Goal: Navigation & Orientation: Find specific page/section

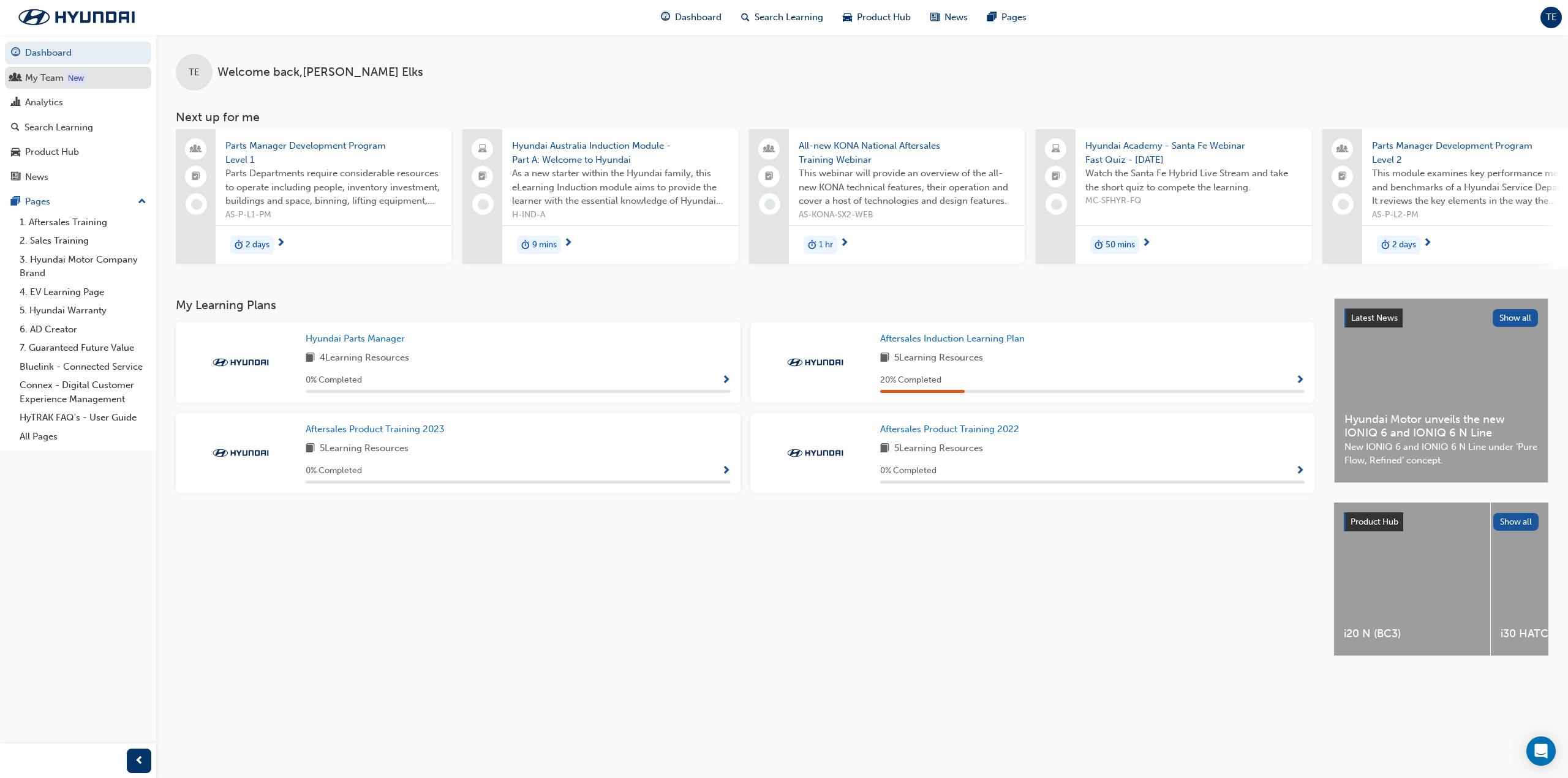
click at [51, 78] on div "My Team" at bounding box center [44, 78] width 39 height 14
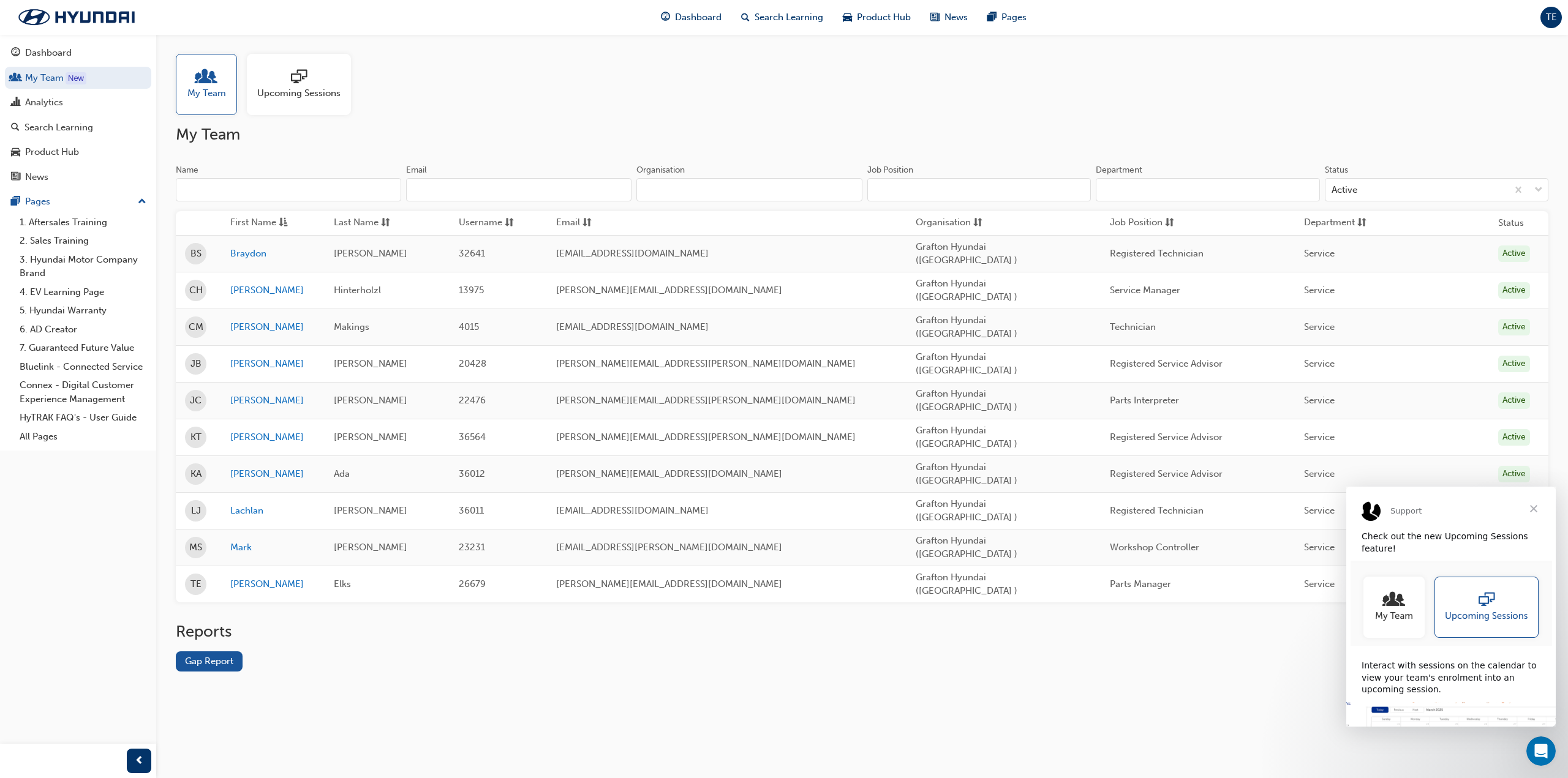
click at [1537, 515] on span "Close" at bounding box center [1534, 509] width 44 height 44
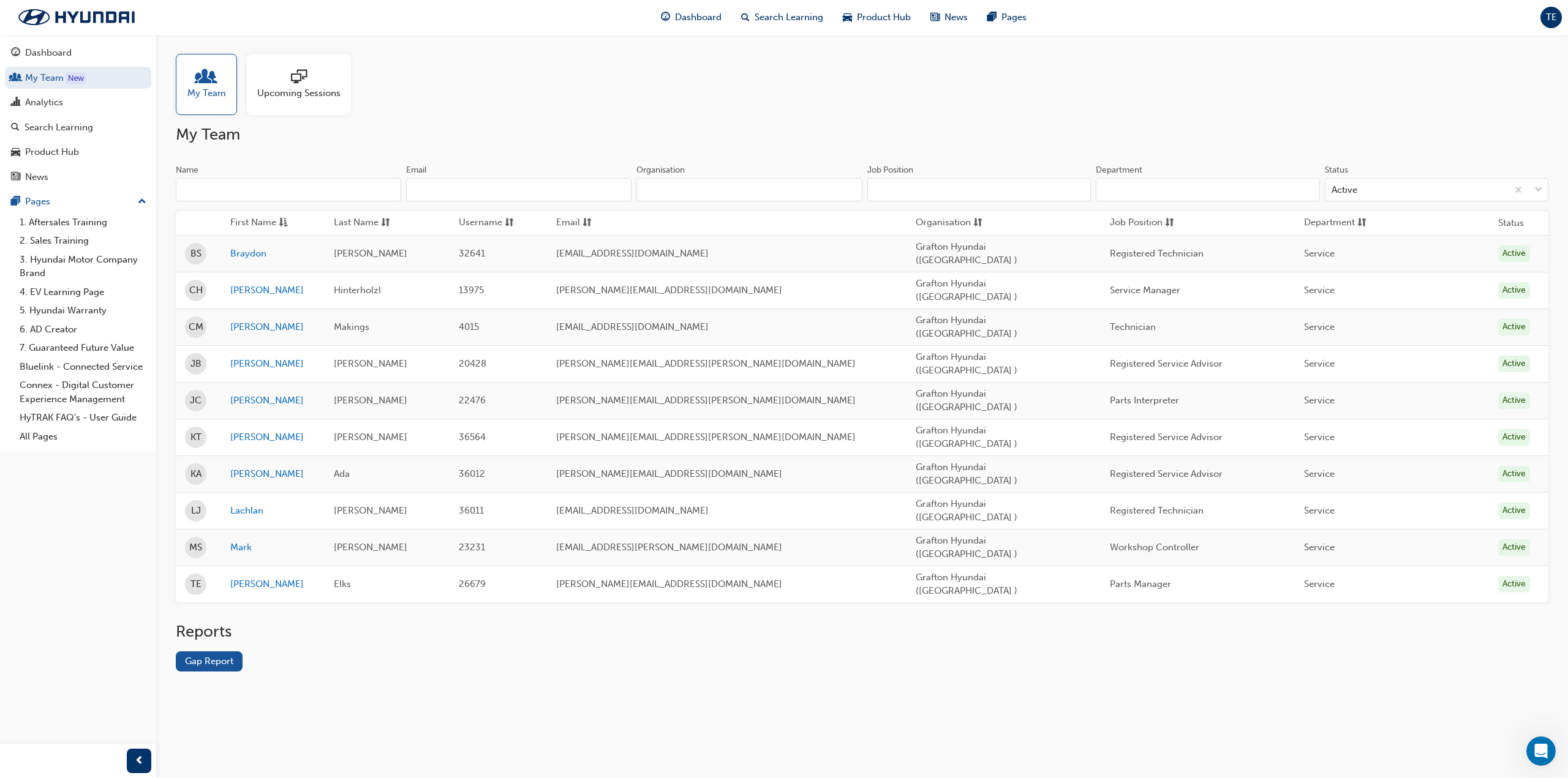
click at [1553, 26] on div "TE" at bounding box center [1551, 17] width 21 height 21
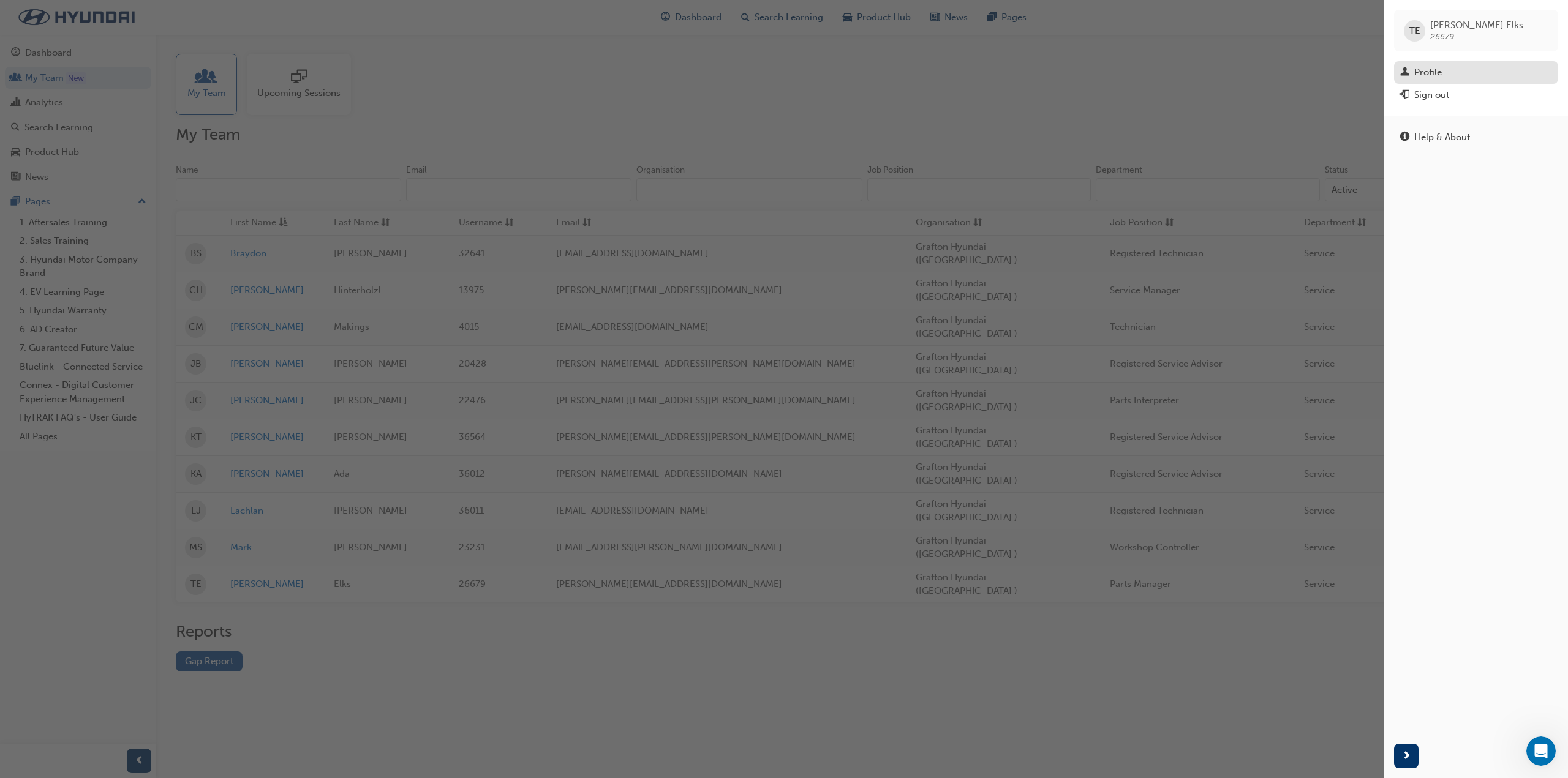
click at [1460, 78] on div "Profile" at bounding box center [1476, 72] width 152 height 15
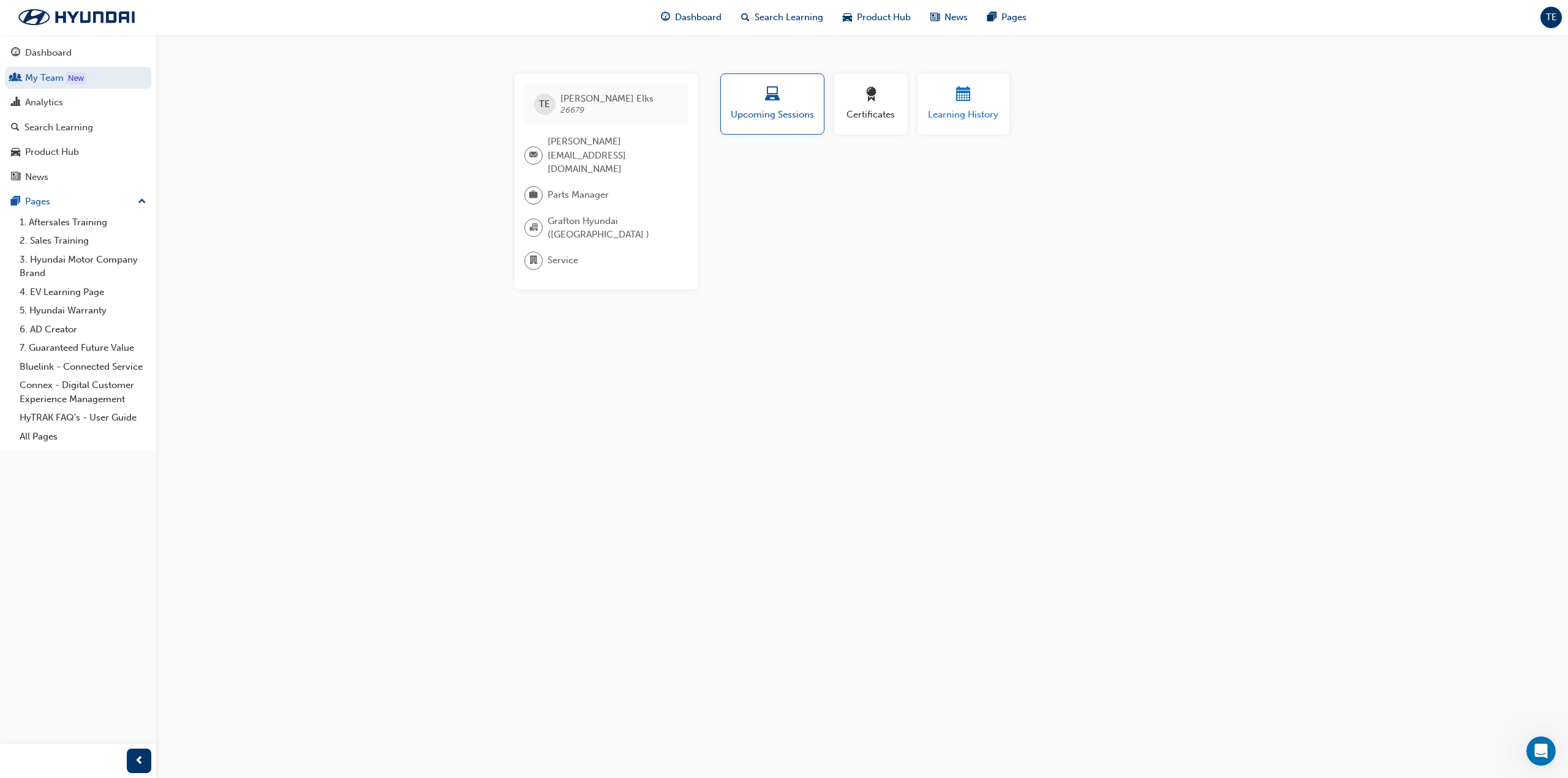
click at [980, 111] on span "Learning History" at bounding box center [963, 115] width 74 height 14
click at [883, 104] on div "button" at bounding box center [871, 96] width 55 height 19
click at [765, 107] on div "Upcoming Sessions" at bounding box center [772, 104] width 85 height 35
click at [1555, 13] on span "TE" at bounding box center [1551, 17] width 11 height 14
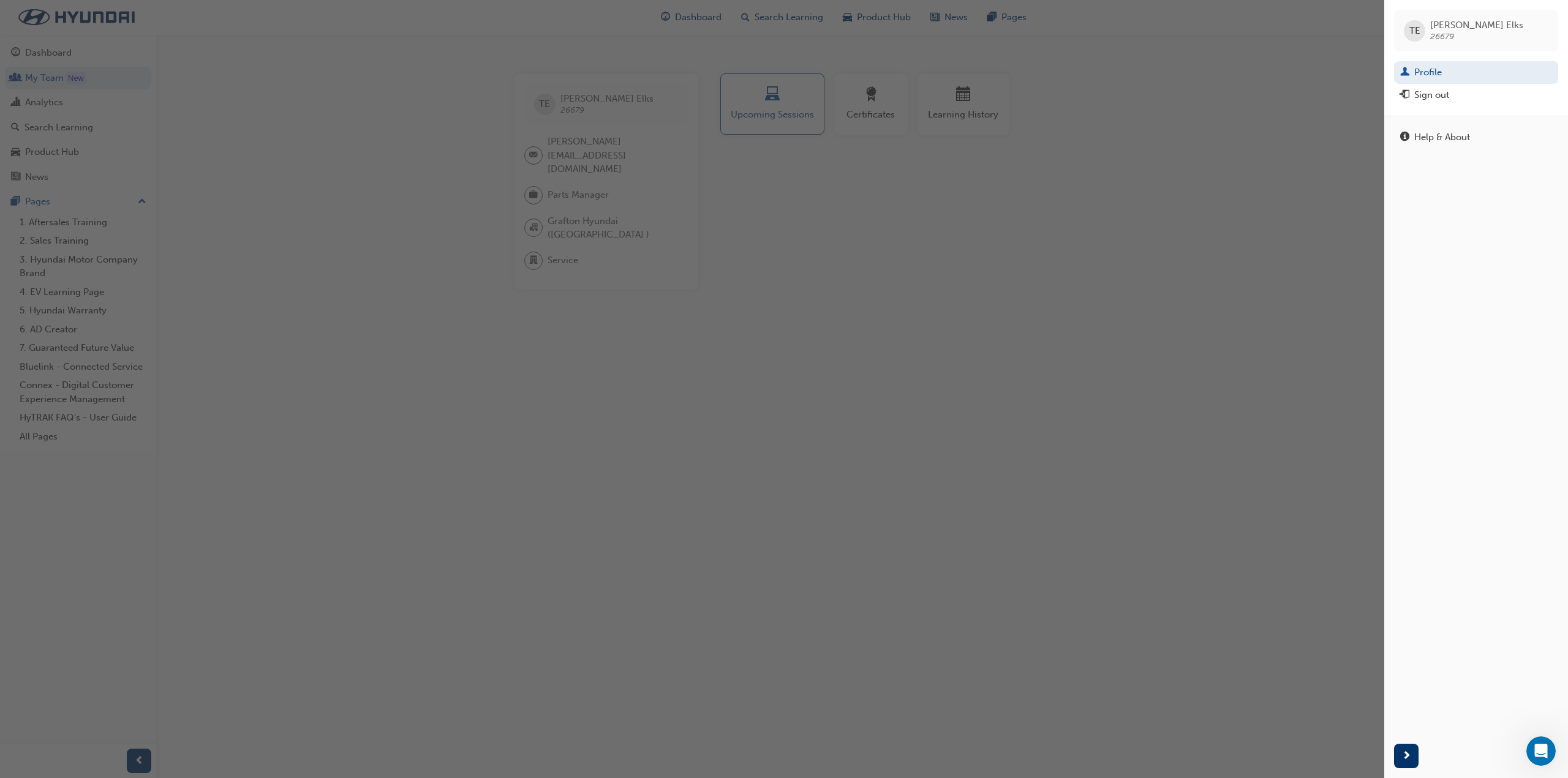
drag, startPoint x: 1023, startPoint y: 198, endPoint x: 1000, endPoint y: 187, distance: 25.5
click at [1022, 197] on div "button" at bounding box center [692, 389] width 1384 height 778
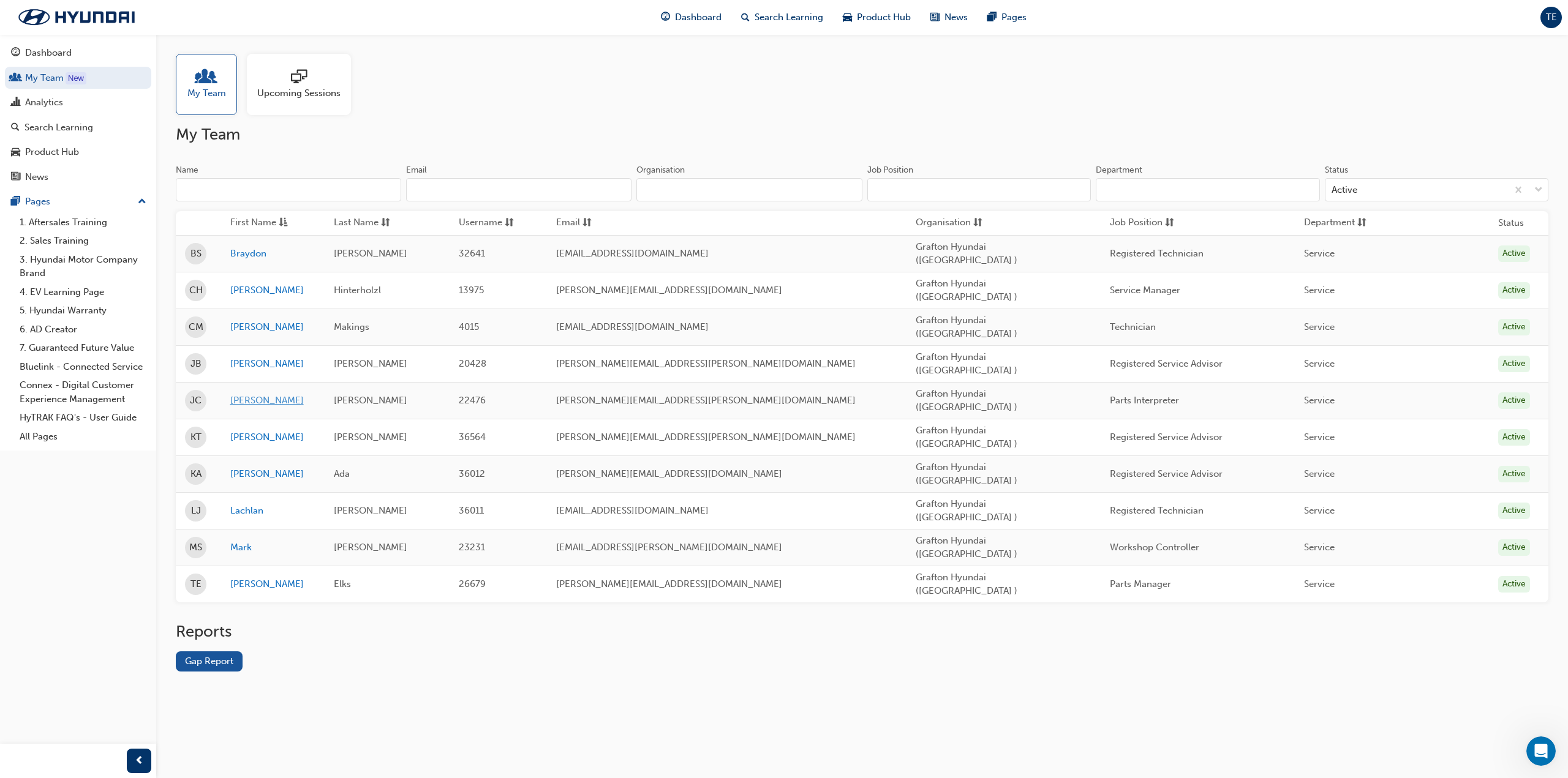
click at [250, 394] on link "[PERSON_NAME]" at bounding box center [273, 401] width 85 height 14
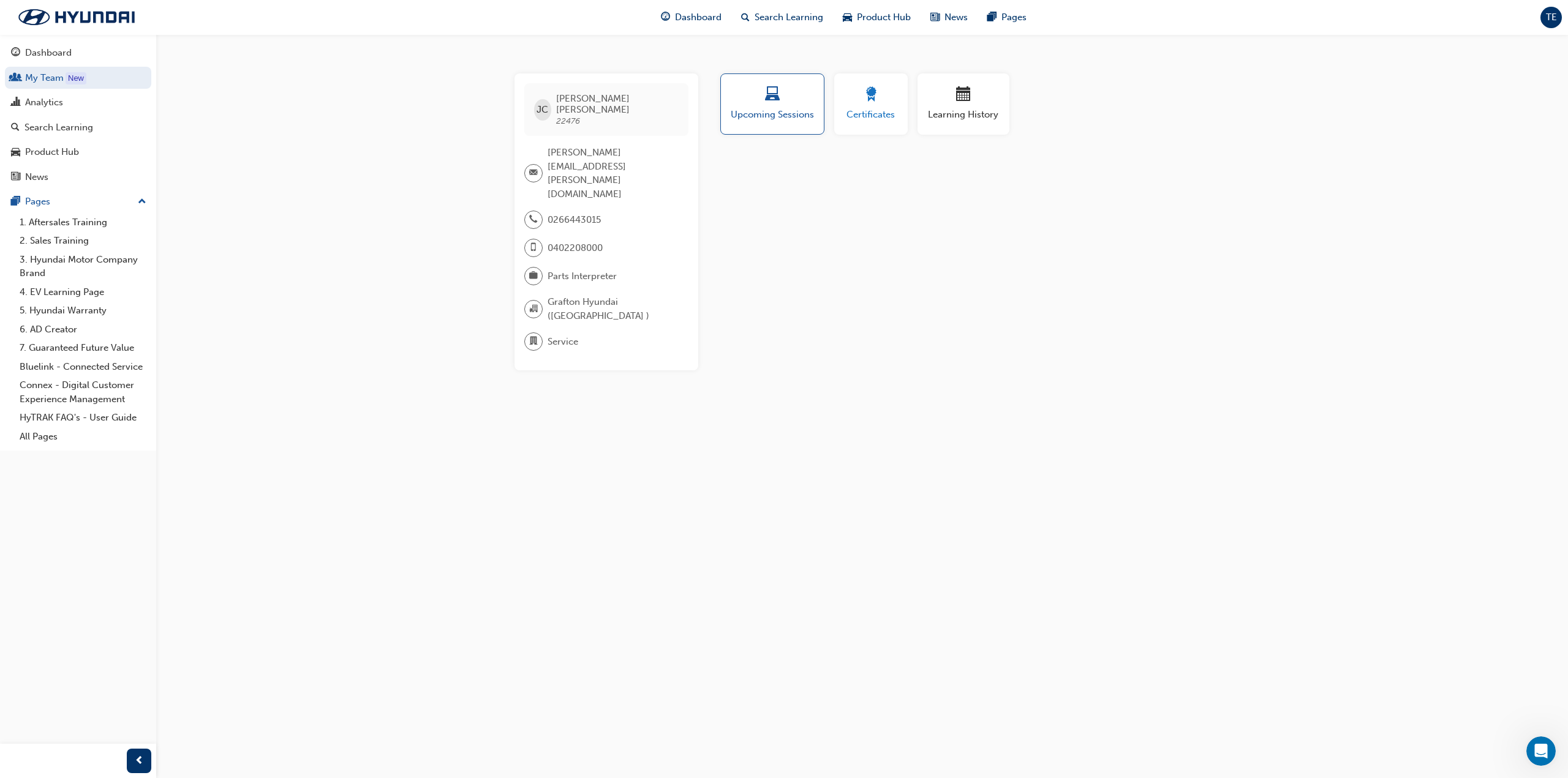
click at [882, 108] on span "Certificates" at bounding box center [871, 115] width 55 height 14
click at [960, 108] on span "Learning History" at bounding box center [963, 115] width 74 height 14
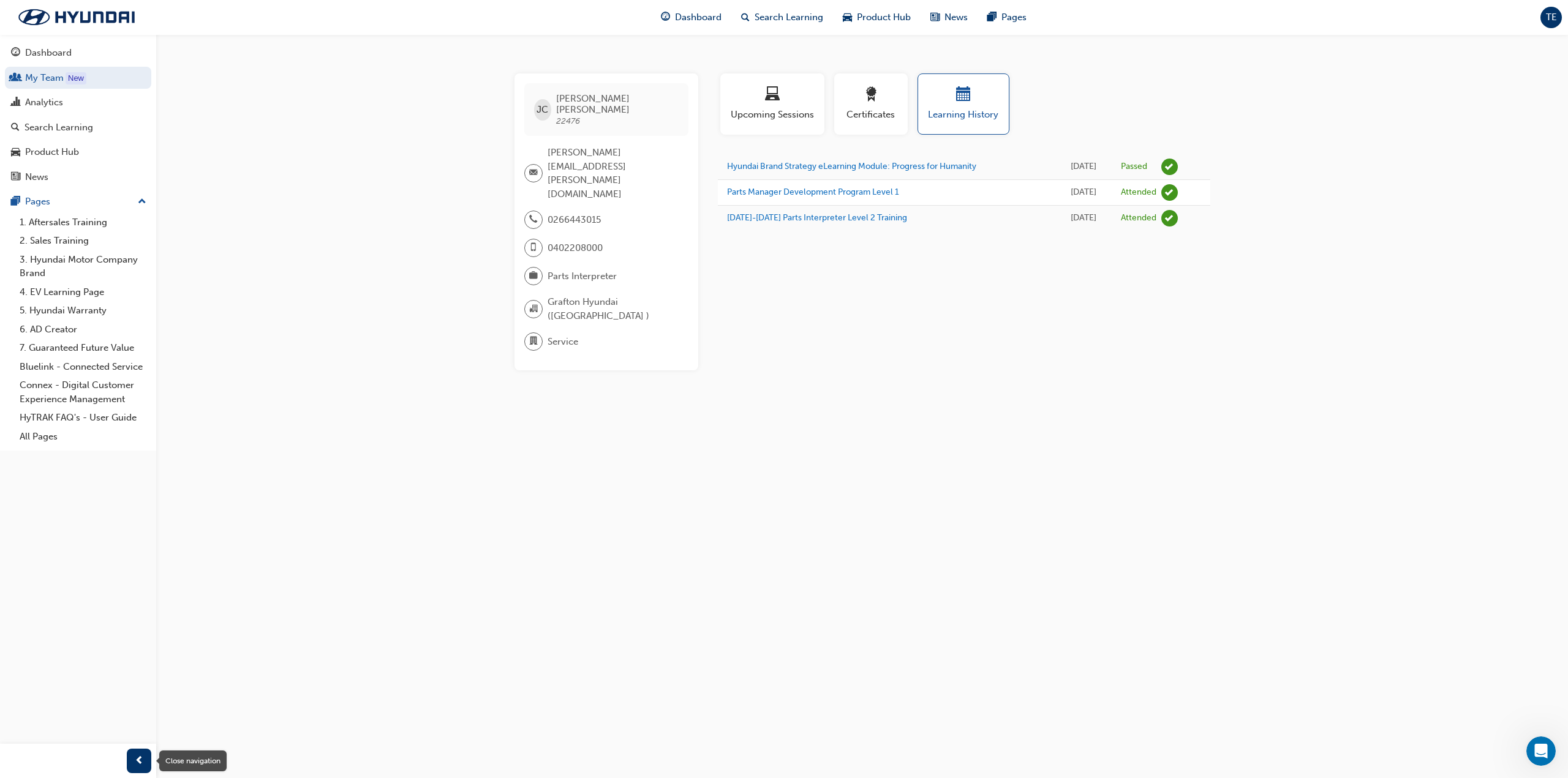
click at [137, 762] on span "prev-icon" at bounding box center [139, 761] width 9 height 15
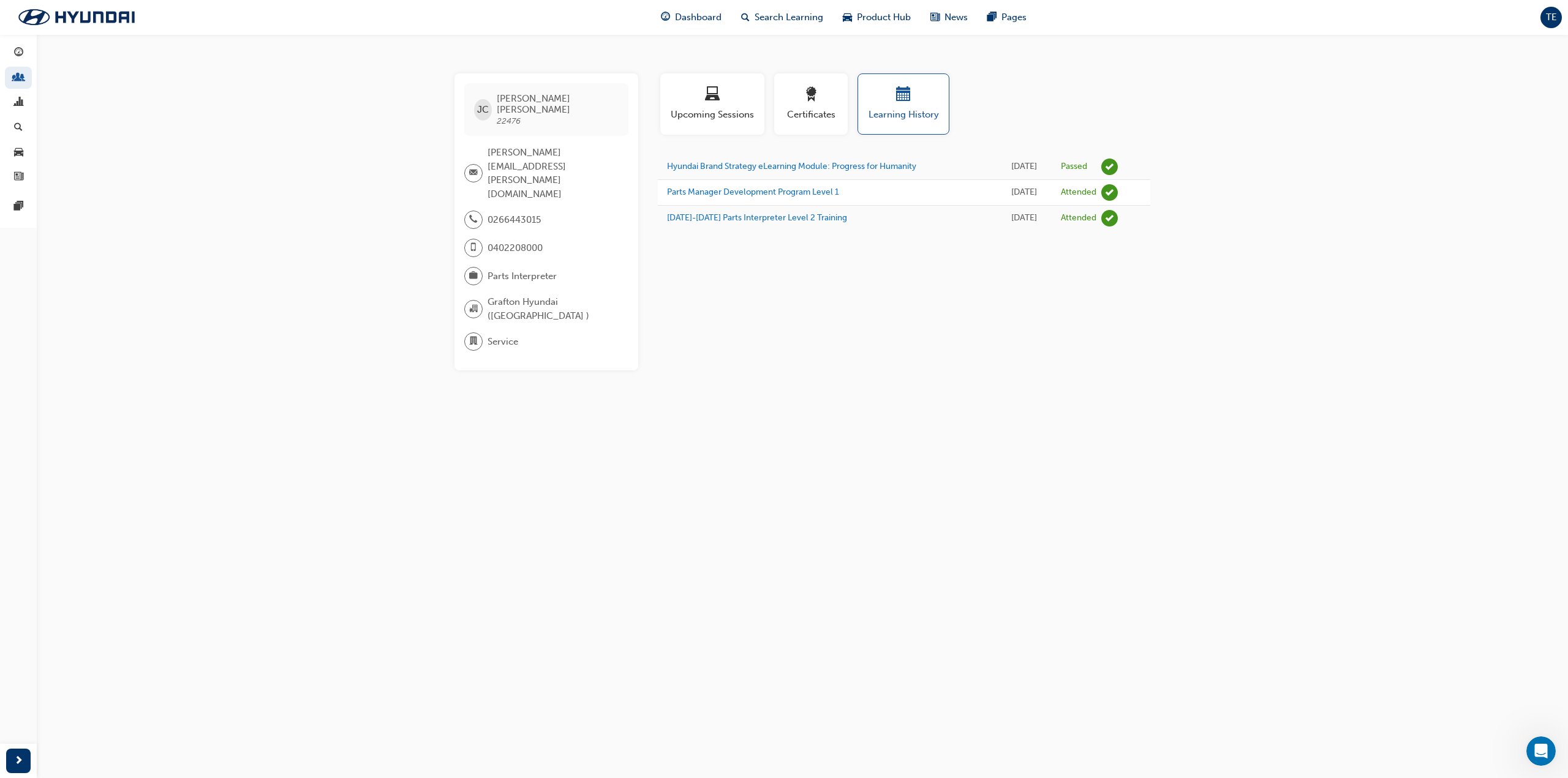
click at [1560, 21] on div "TE" at bounding box center [1551, 17] width 21 height 21
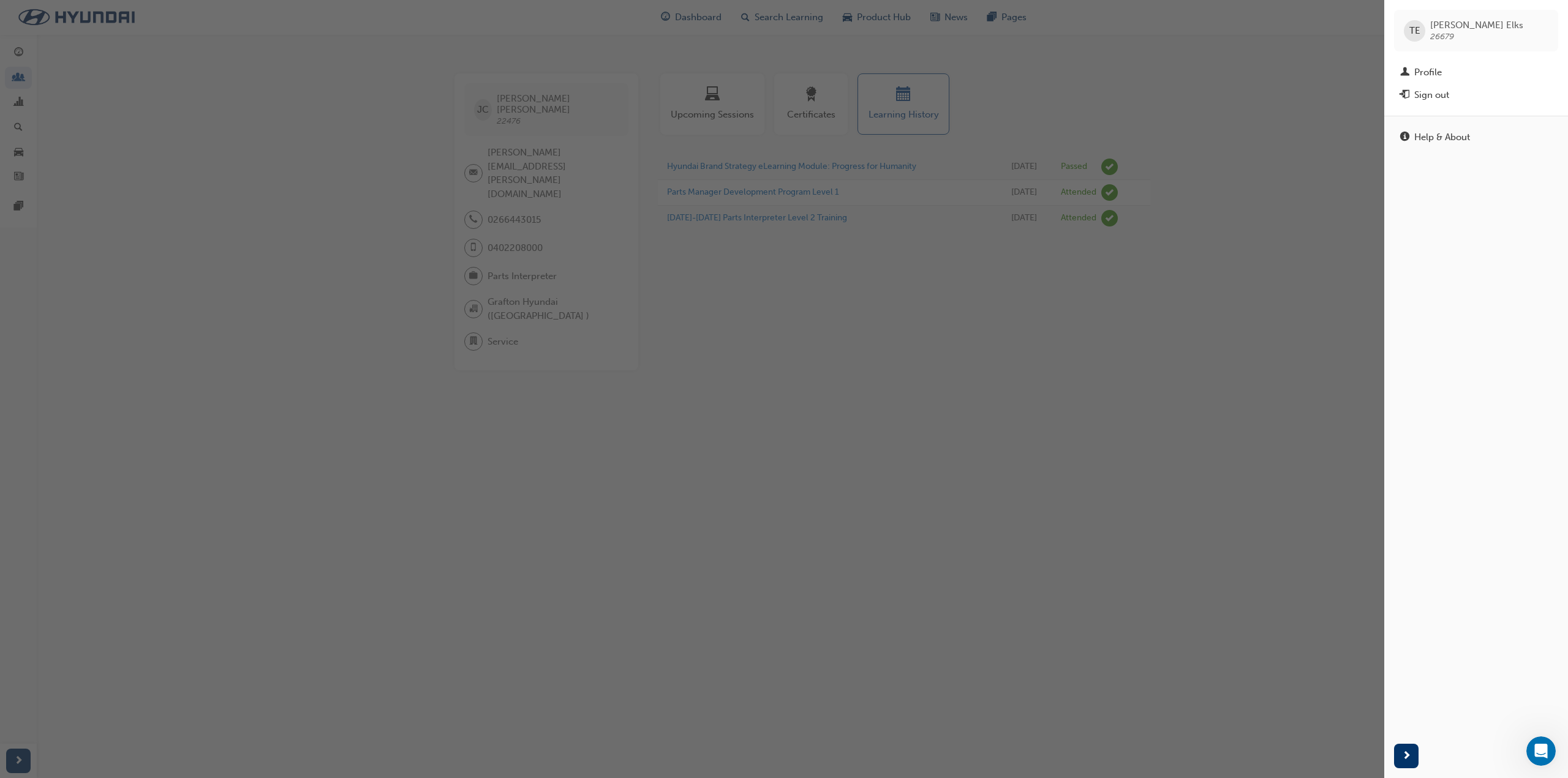
click at [1422, 25] on div "TE" at bounding box center [1414, 31] width 21 height 21
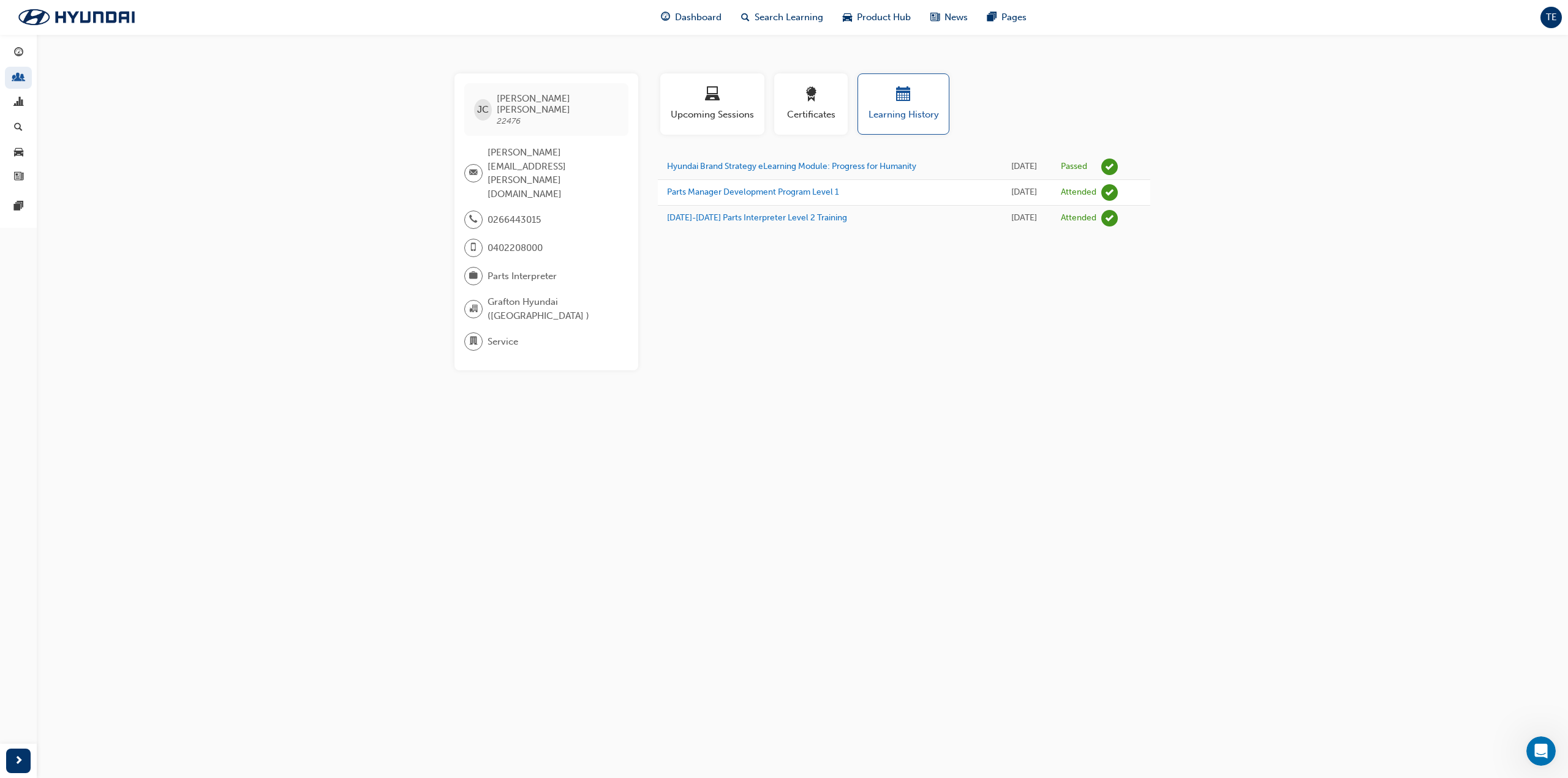
click at [1558, 23] on div "TE" at bounding box center [1551, 17] width 21 height 21
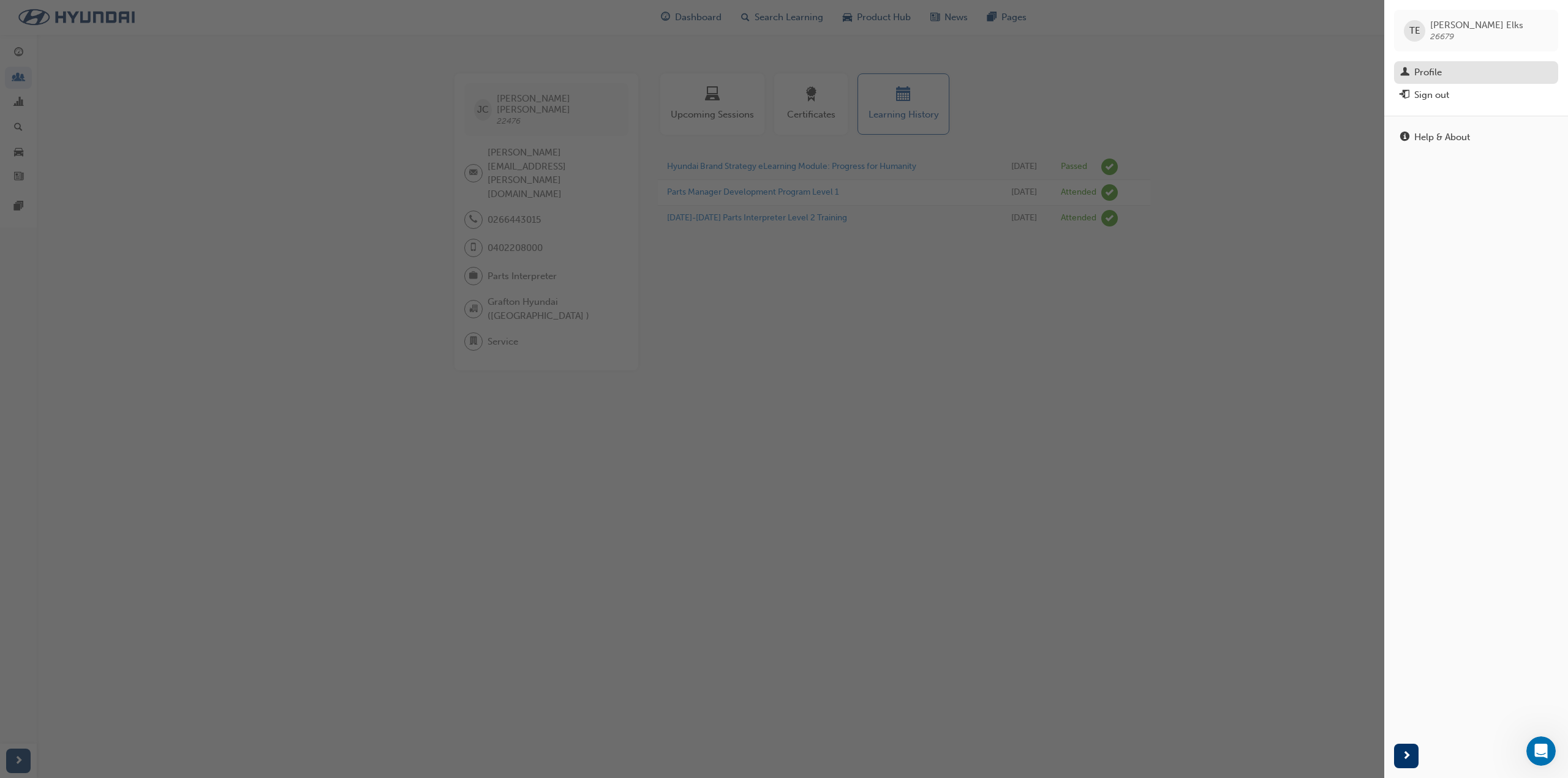
click at [1457, 72] on div "Profile" at bounding box center [1476, 72] width 152 height 15
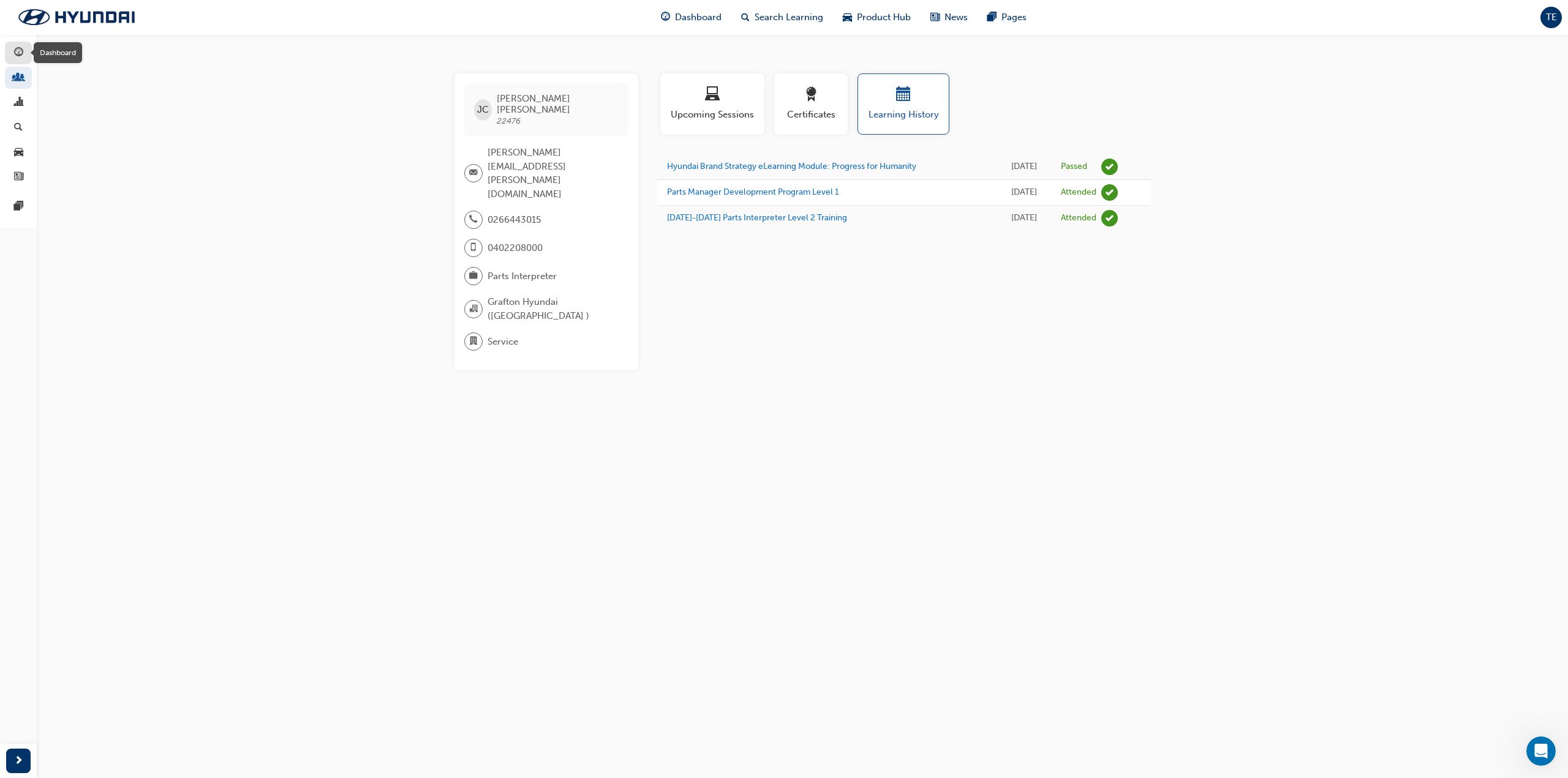
click at [15, 51] on span "guage-icon" at bounding box center [19, 53] width 9 height 11
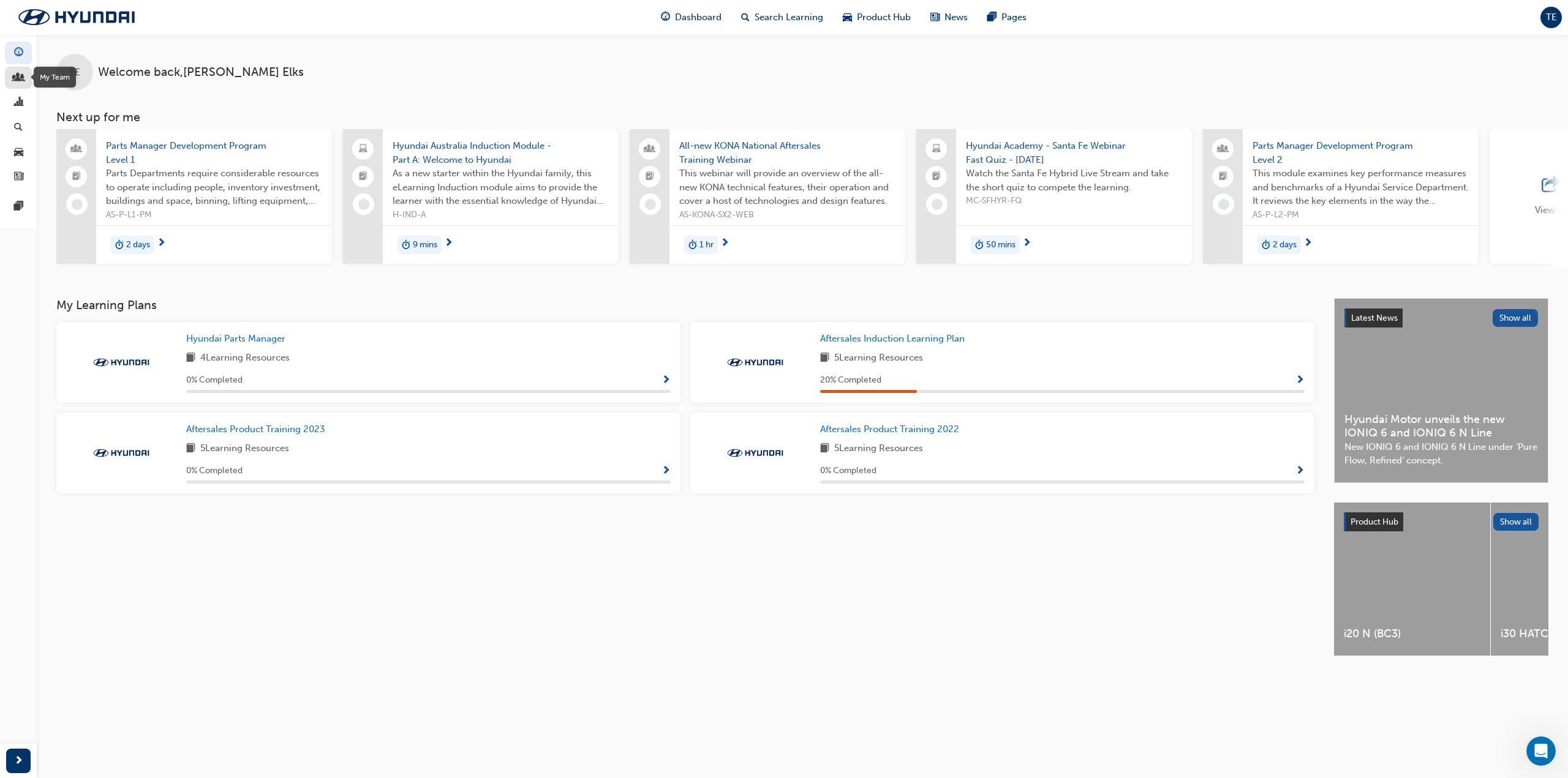
click at [23, 79] on div "button" at bounding box center [18, 77] width 15 height 15
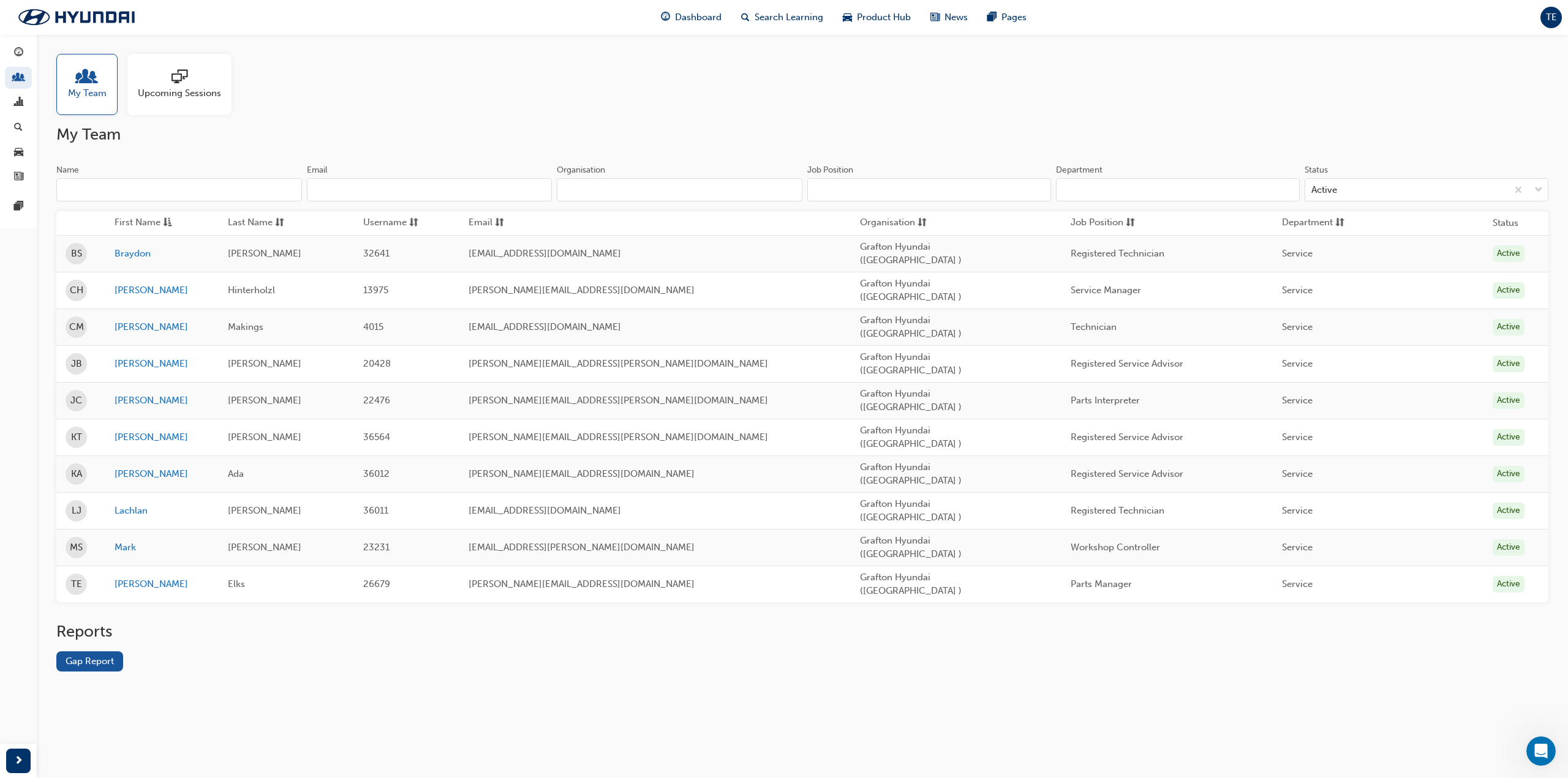
click at [378, 88] on div "My Team Upcoming Sessions" at bounding box center [802, 84] width 1492 height 61
click at [20, 204] on span "pages-icon" at bounding box center [19, 207] width 9 height 11
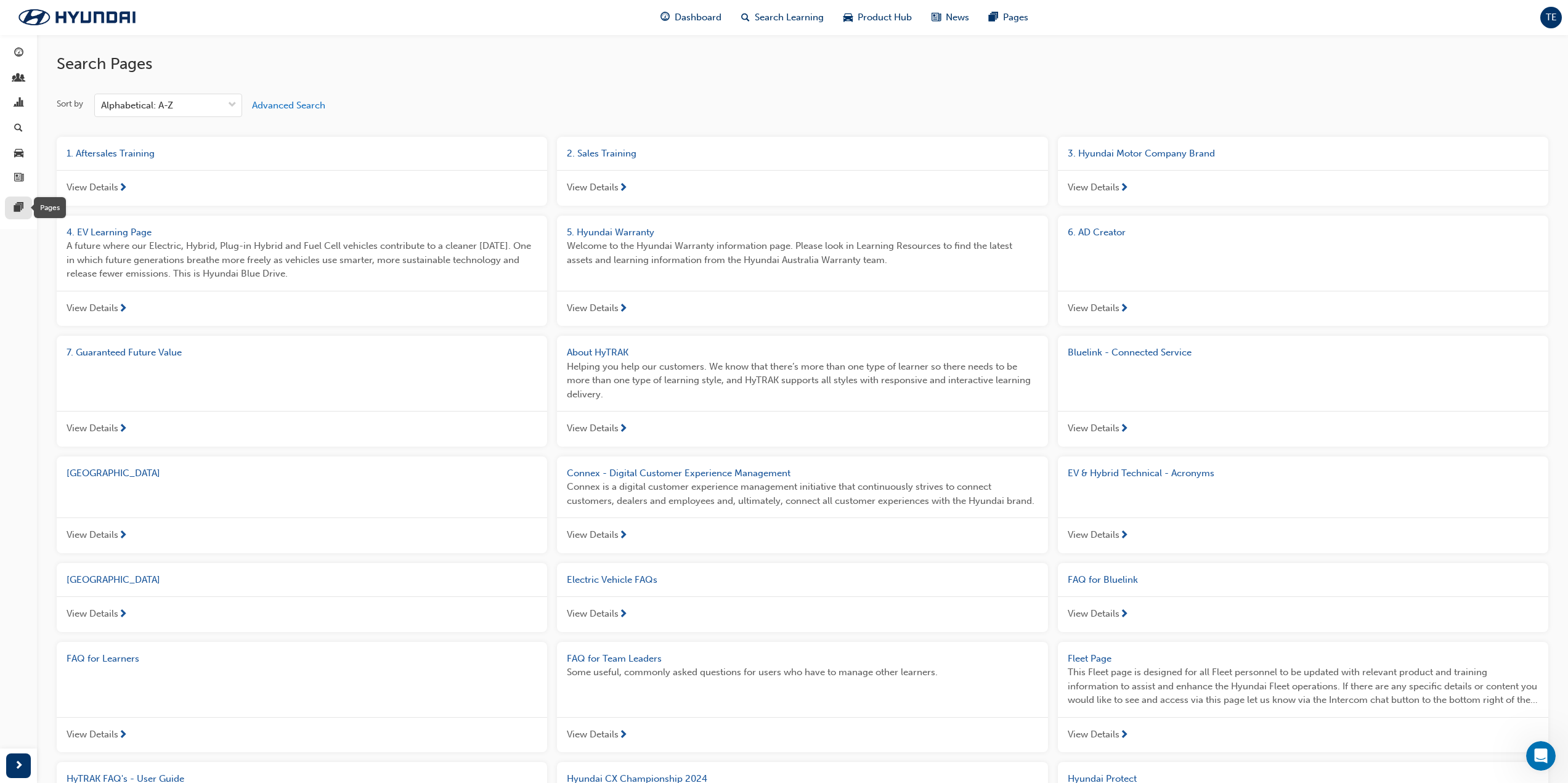
click at [20, 205] on span "pages-icon" at bounding box center [19, 208] width 10 height 11
click at [73, 14] on img at bounding box center [77, 17] width 142 height 26
